Goal: Contribute content: Contribute content

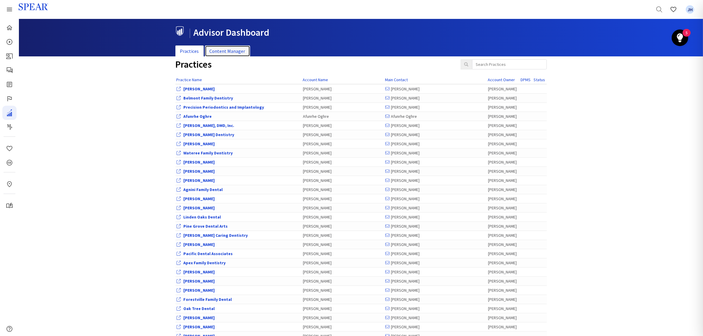
click at [231, 50] on link "Content Manager" at bounding box center [227, 51] width 45 height 12
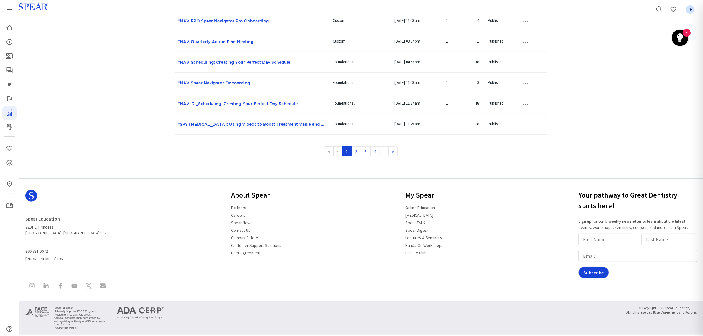
scroll to position [415, 0]
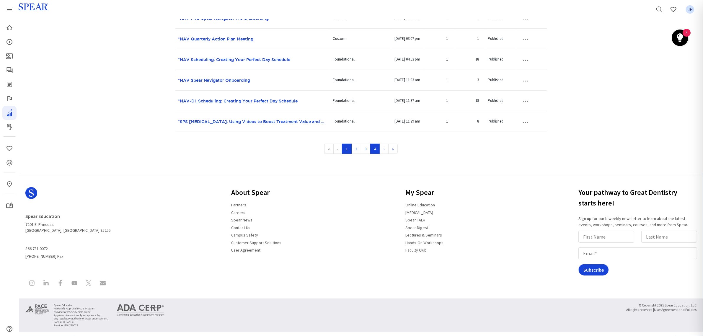
click at [377, 149] on link "4" at bounding box center [375, 149] width 10 height 10
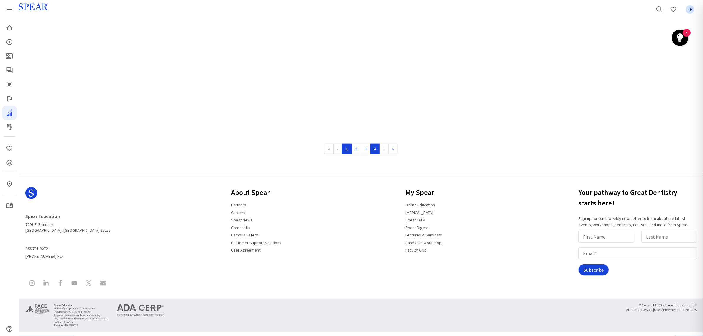
scroll to position [64, 0]
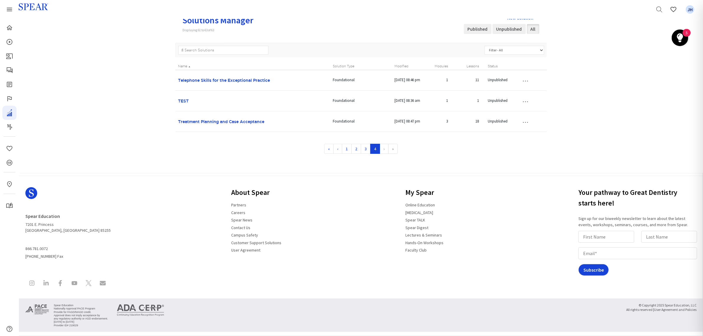
click at [524, 85] on button "…" at bounding box center [525, 80] width 13 height 9
click at [517, 111] on link "Edit Solution" at bounding box center [520, 112] width 47 height 8
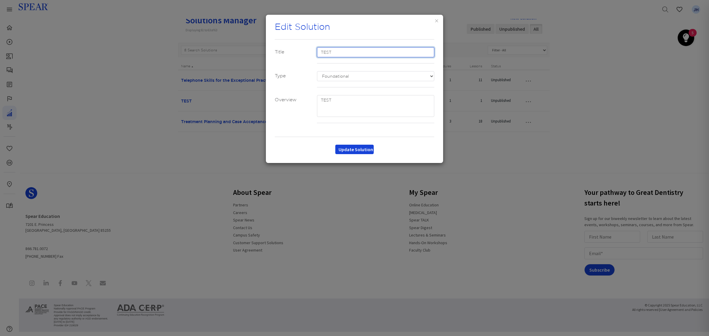
click at [318, 50] on input "TEST" at bounding box center [376, 52] width 118 height 10
click at [345, 51] on input "**TEST" at bounding box center [376, 52] width 118 height 10
type input "**TEST JH"
click at [369, 149] on button "Update Solution" at bounding box center [354, 149] width 38 height 9
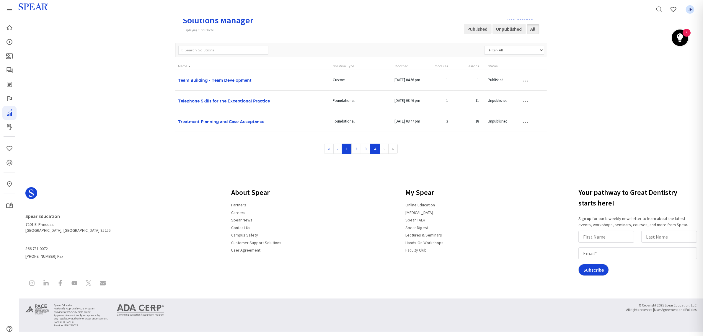
click at [344, 151] on link "1" at bounding box center [347, 149] width 10 height 10
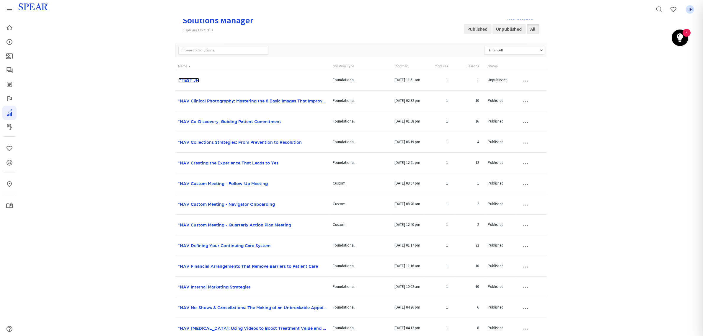
click at [195, 81] on link "**TEST JH" at bounding box center [188, 80] width 21 height 5
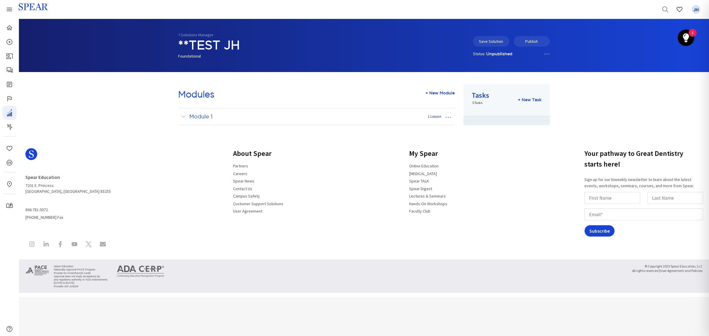
click at [448, 118] on button "…" at bounding box center [448, 116] width 13 height 9
drag, startPoint x: 288, startPoint y: 147, endPoint x: 256, endPoint y: 138, distance: 33.3
click at [288, 146] on div "Spear Education [STREET_ADDRESS][PERSON_NAME] 866.781.0072 [PHONE_NUMBER] Fax A…" at bounding box center [237, 186] width 425 height 81
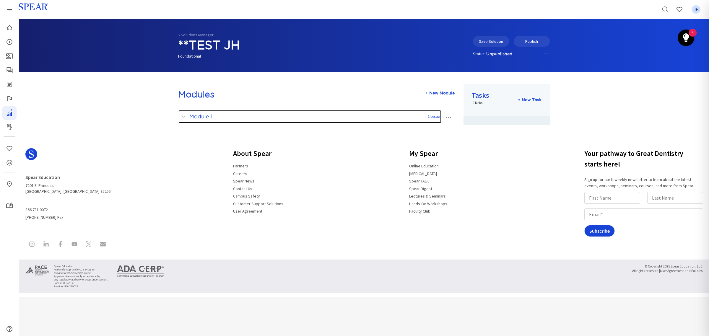
click at [184, 117] on span at bounding box center [184, 117] width 7 height 8
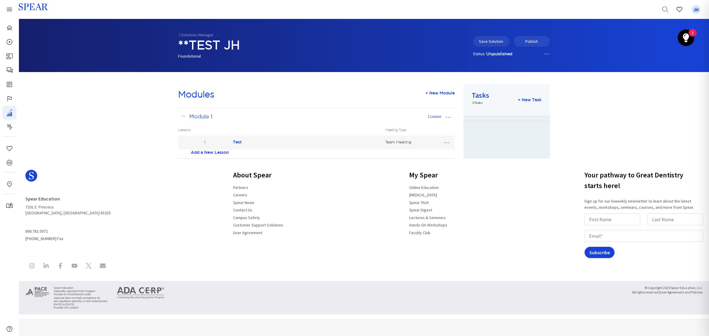
click at [213, 152] on link "Add a New Lesson" at bounding box center [210, 152] width 38 height 6
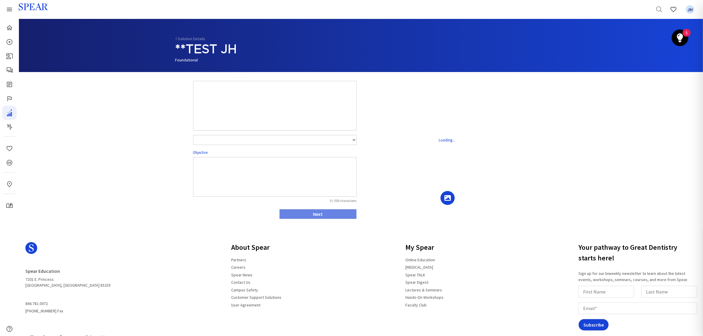
select select "number:1"
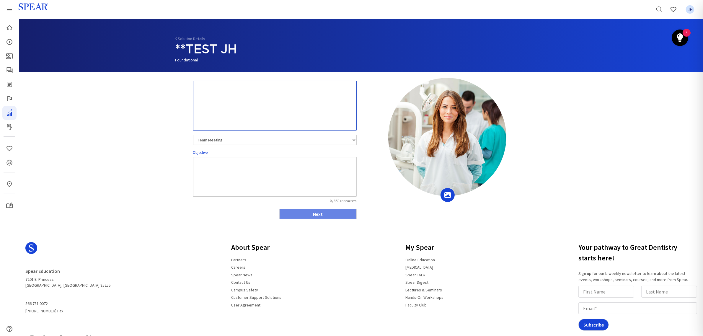
drag, startPoint x: 197, startPoint y: 91, endPoint x: 355, endPoint y: 87, distance: 158.4
click at [354, 90] on textarea at bounding box center [275, 106] width 164 height 50
type textarea "Module 1: The Power of [MEDICAL_DATA] Videos"
click at [293, 168] on textarea at bounding box center [275, 177] width 164 height 40
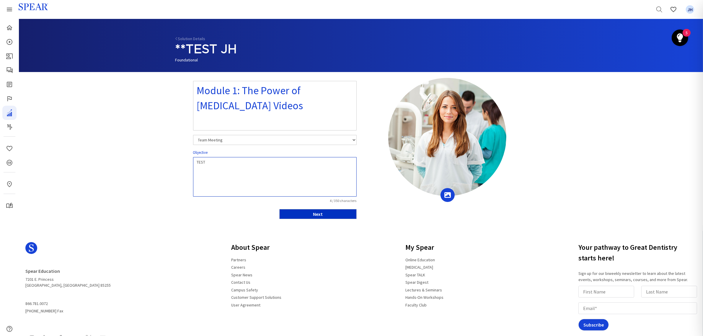
type textarea "TEST"
click at [312, 214] on button "Next" at bounding box center [317, 214] width 77 height 10
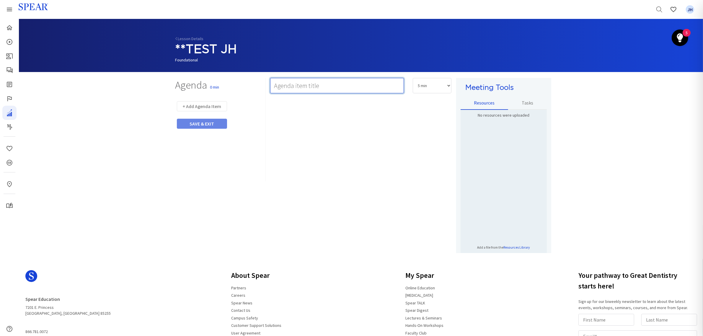
click at [302, 83] on input "text" at bounding box center [337, 85] width 134 height 15
type input "TEST"
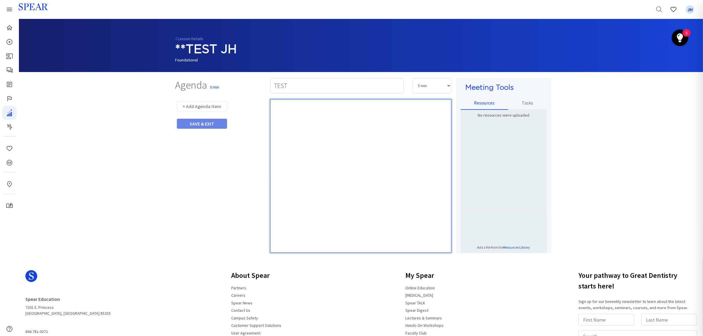
click at [368, 109] on p "Rich Text Editor, main" at bounding box center [361, 106] width 176 height 6
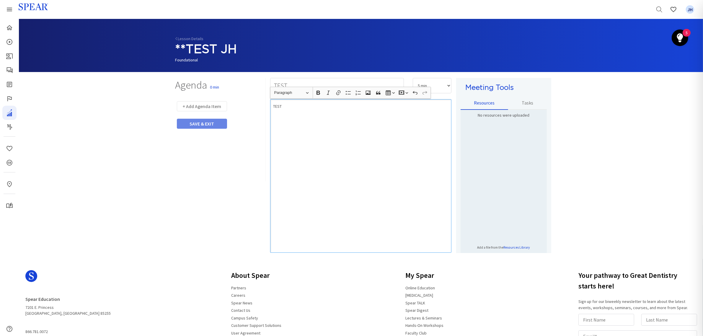
click at [328, 130] on div "TEST" at bounding box center [360, 176] width 181 height 154
click at [209, 106] on button "+ Add Agenda Item" at bounding box center [202, 106] width 50 height 10
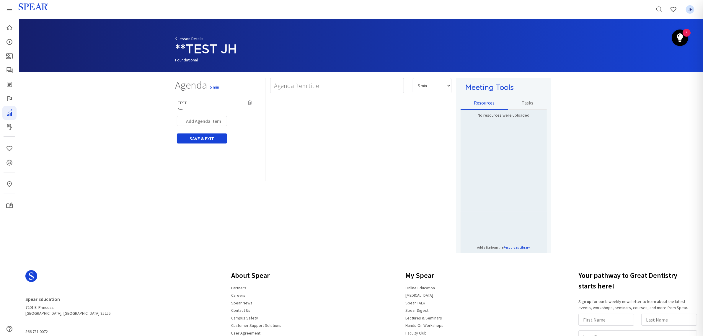
click at [182, 39] on link "Lesson Details" at bounding box center [189, 38] width 28 height 5
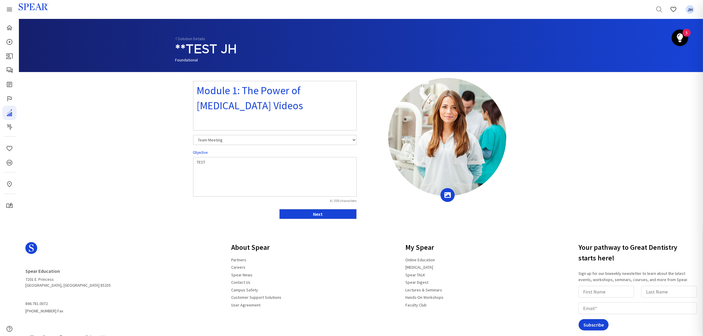
click at [182, 39] on link "Solution Details" at bounding box center [190, 38] width 30 height 5
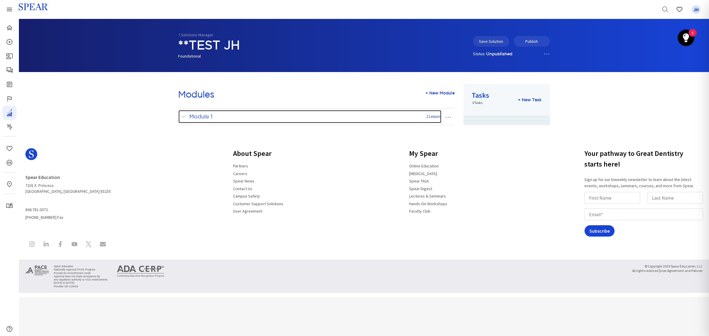
click at [182, 116] on span at bounding box center [184, 117] width 7 height 8
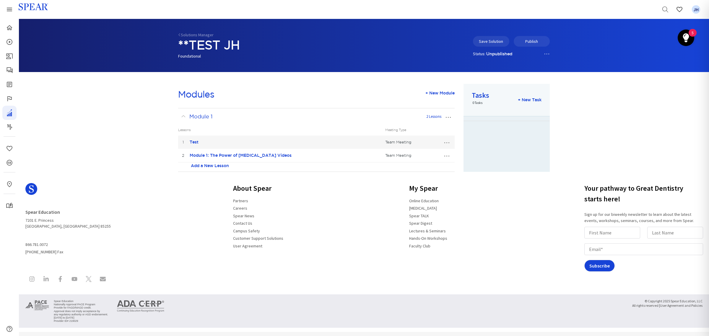
click at [222, 166] on link "Add a New Lesson" at bounding box center [210, 166] width 38 height 6
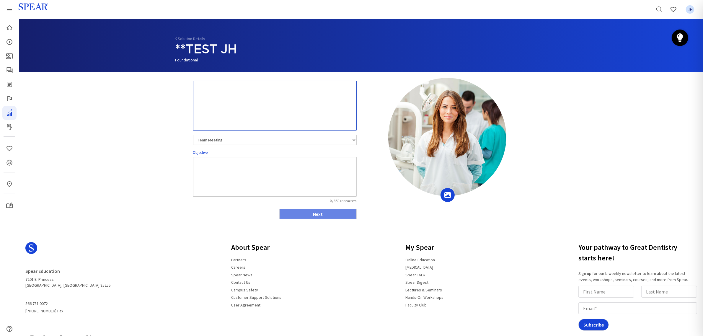
click at [198, 90] on textarea at bounding box center [275, 106] width 164 height 50
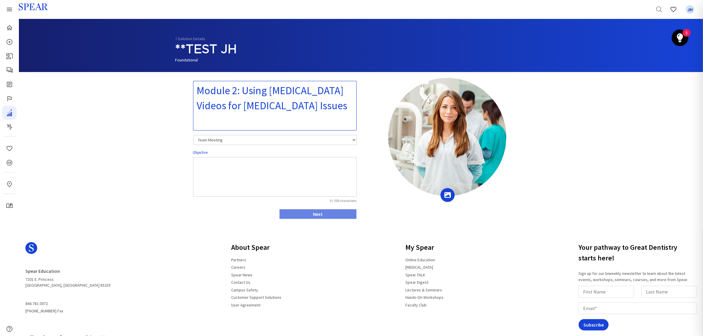
click at [320, 100] on textarea "Module 2: Using [MEDICAL_DATA] Videos for [MEDICAL_DATA] Issues" at bounding box center [275, 106] width 164 height 50
type textarea "Module 2: Using [MEDICAL_DATA] Videos for [MEDICAL_DATA] Issues"
click at [234, 165] on textarea at bounding box center [275, 177] width 164 height 40
drag, startPoint x: 324, startPoint y: 110, endPoint x: 199, endPoint y: 91, distance: 126.4
click at [199, 91] on textarea "Module 2: Using [MEDICAL_DATA] Videos for [MEDICAL_DATA] Issues" at bounding box center [275, 106] width 164 height 50
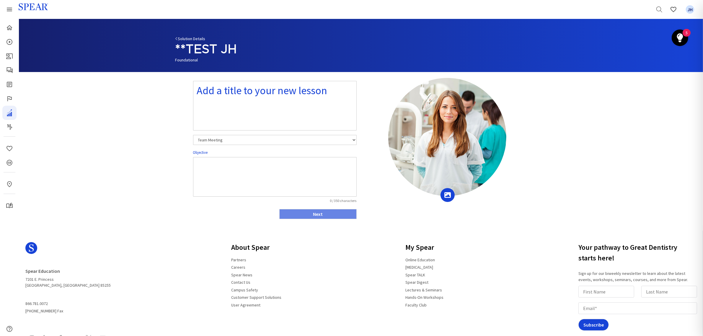
click at [188, 38] on link "Solution Details" at bounding box center [190, 38] width 30 height 5
